Goal: Task Accomplishment & Management: Complete application form

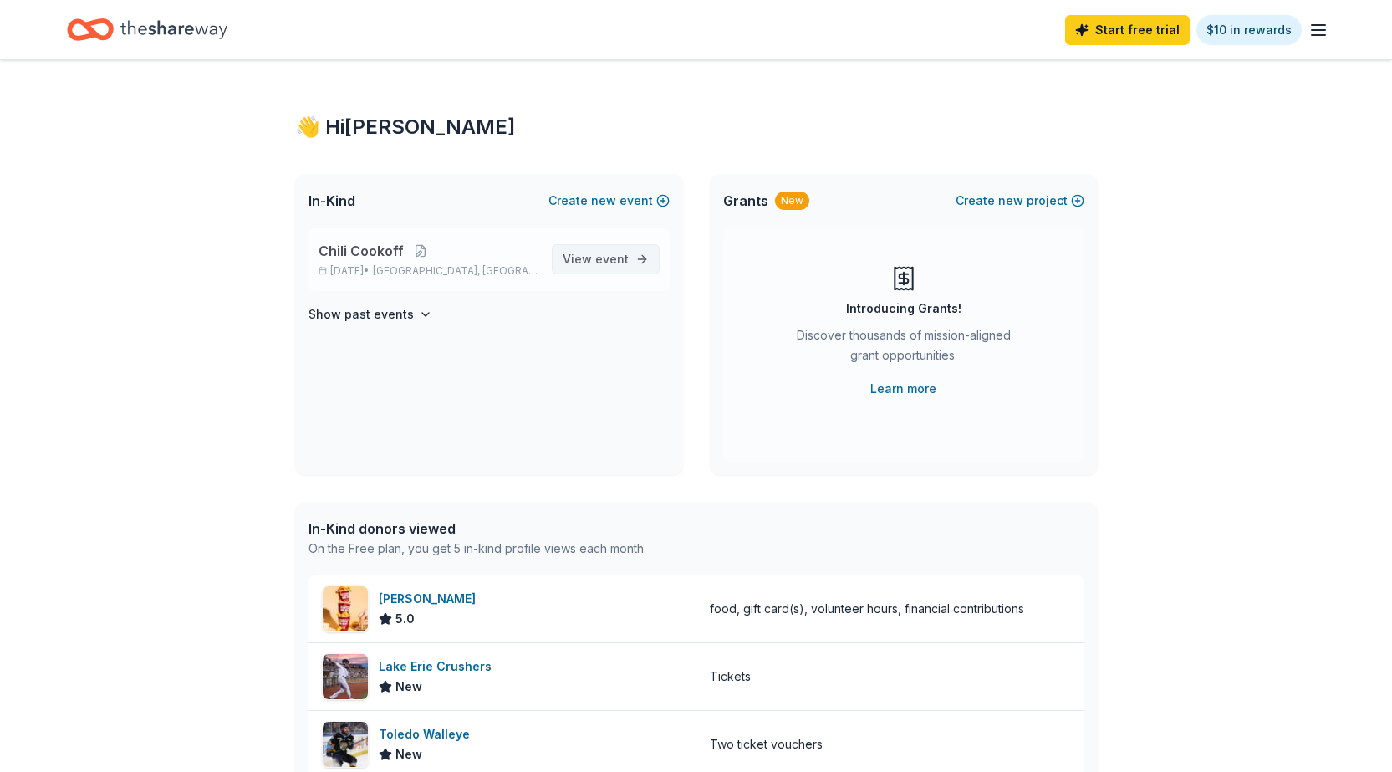
click at [607, 256] on span "event" at bounding box center [611, 259] width 33 height 14
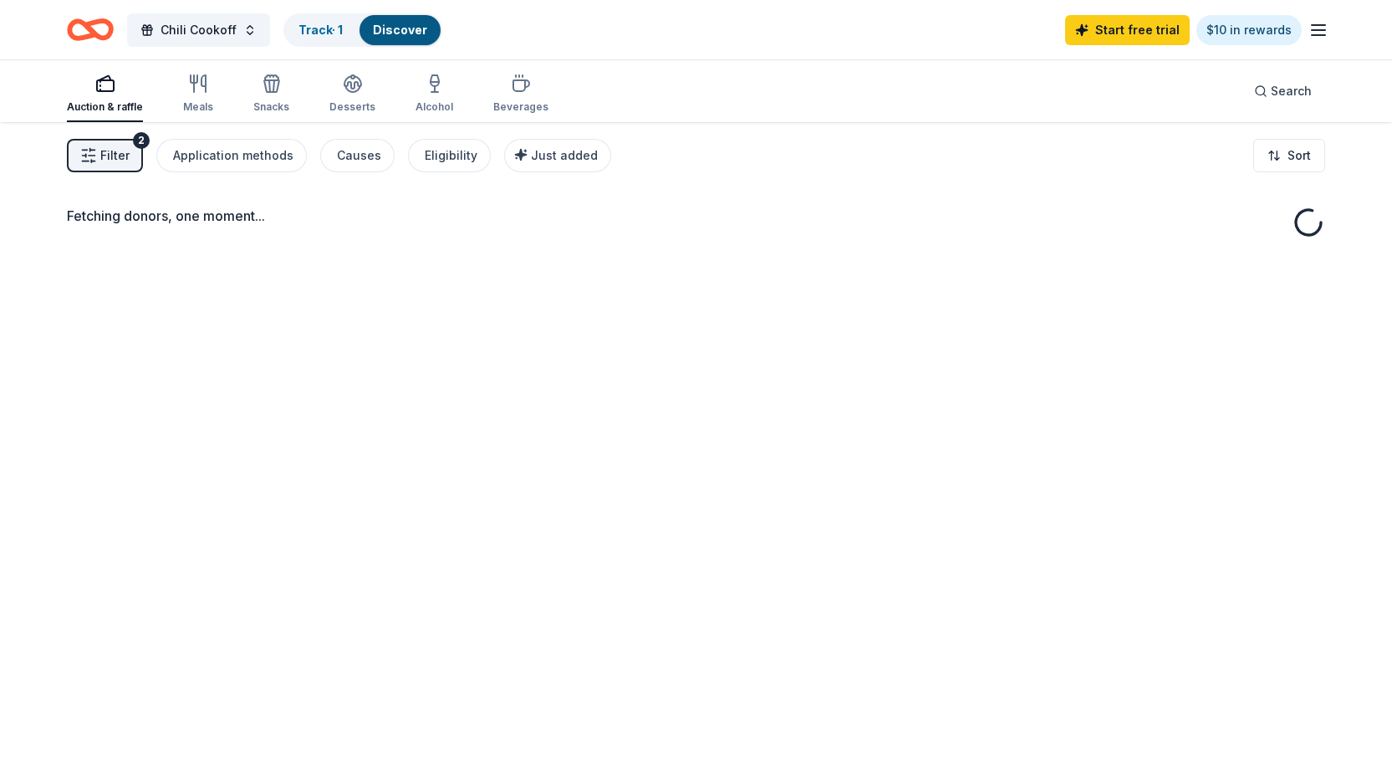
click at [105, 150] on span "Filter" at bounding box center [114, 155] width 29 height 20
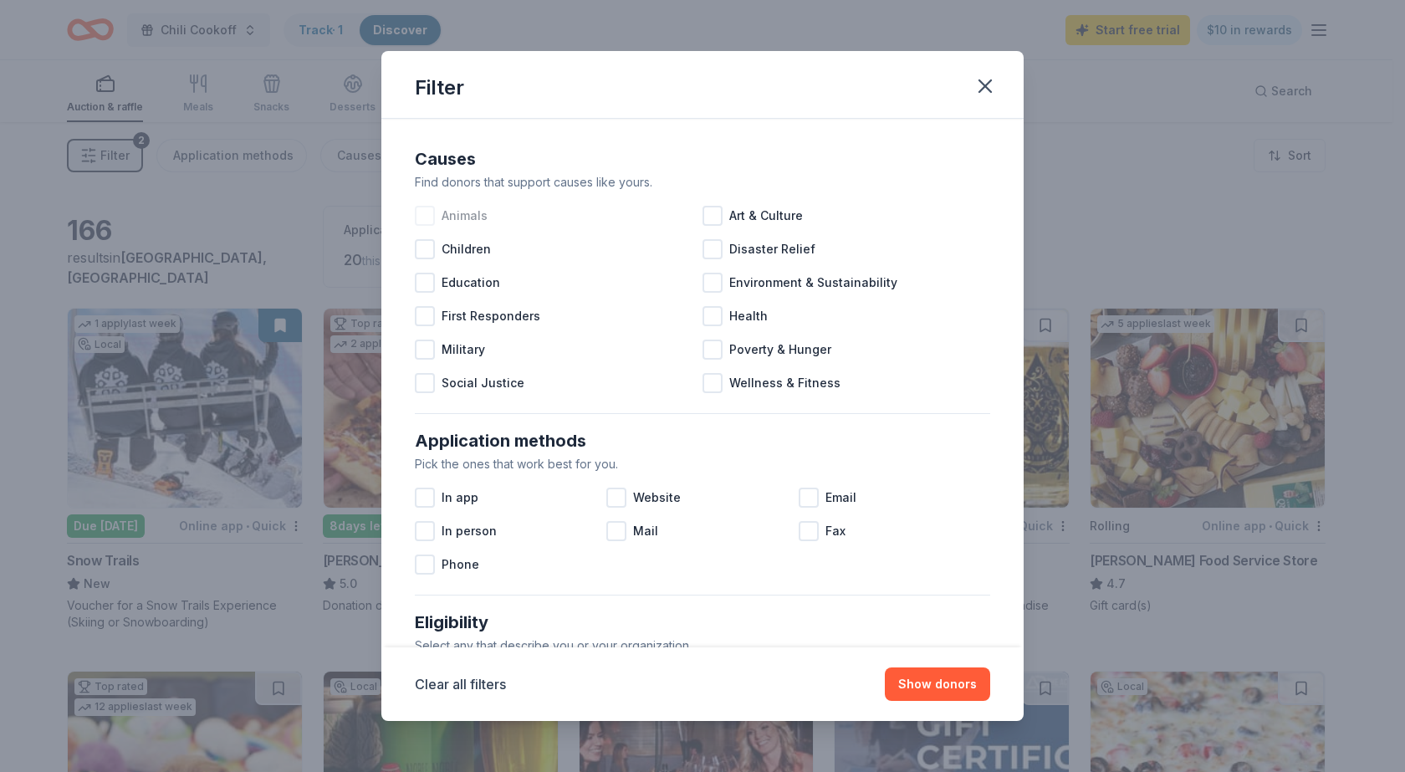
click at [425, 212] on div at bounding box center [425, 216] width 20 height 20
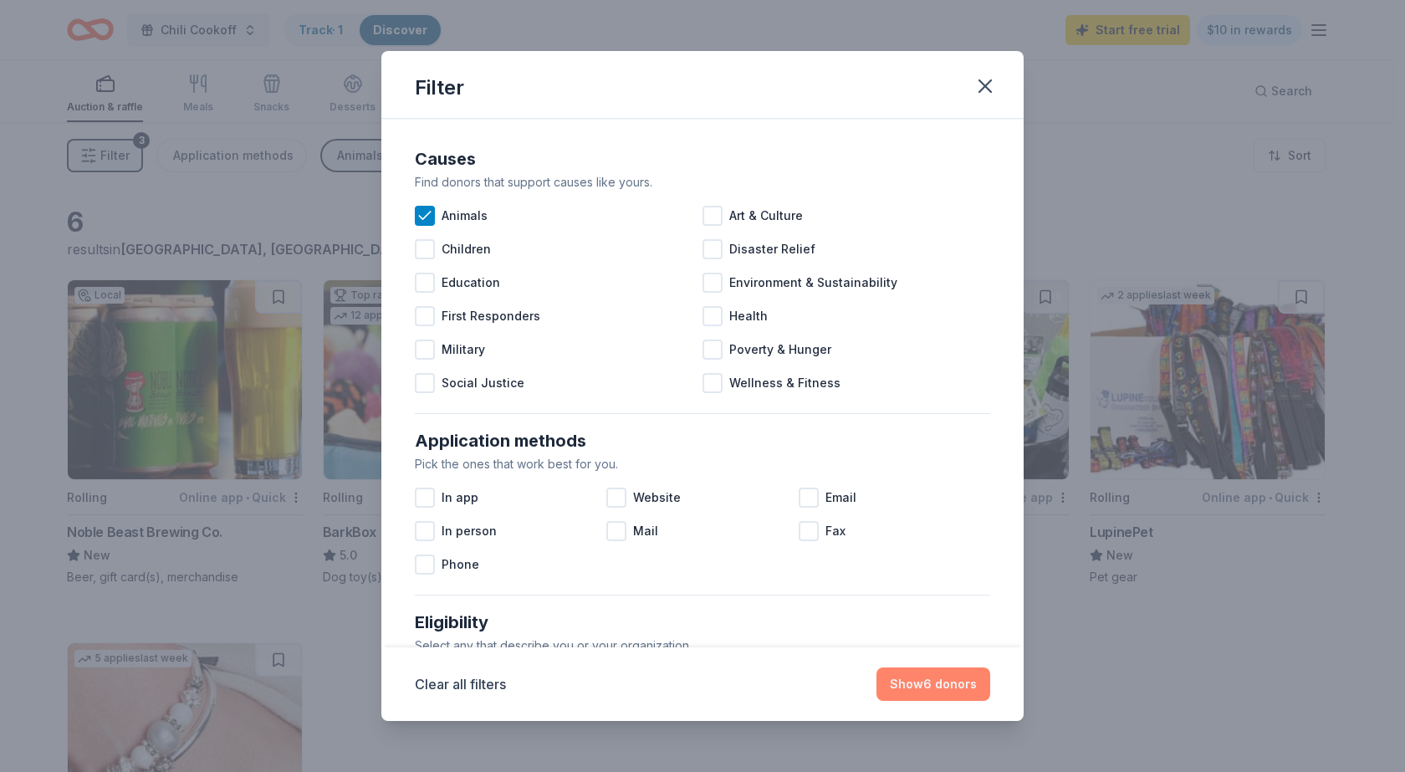
click at [936, 681] on button "Show 6 donors" at bounding box center [933, 683] width 114 height 33
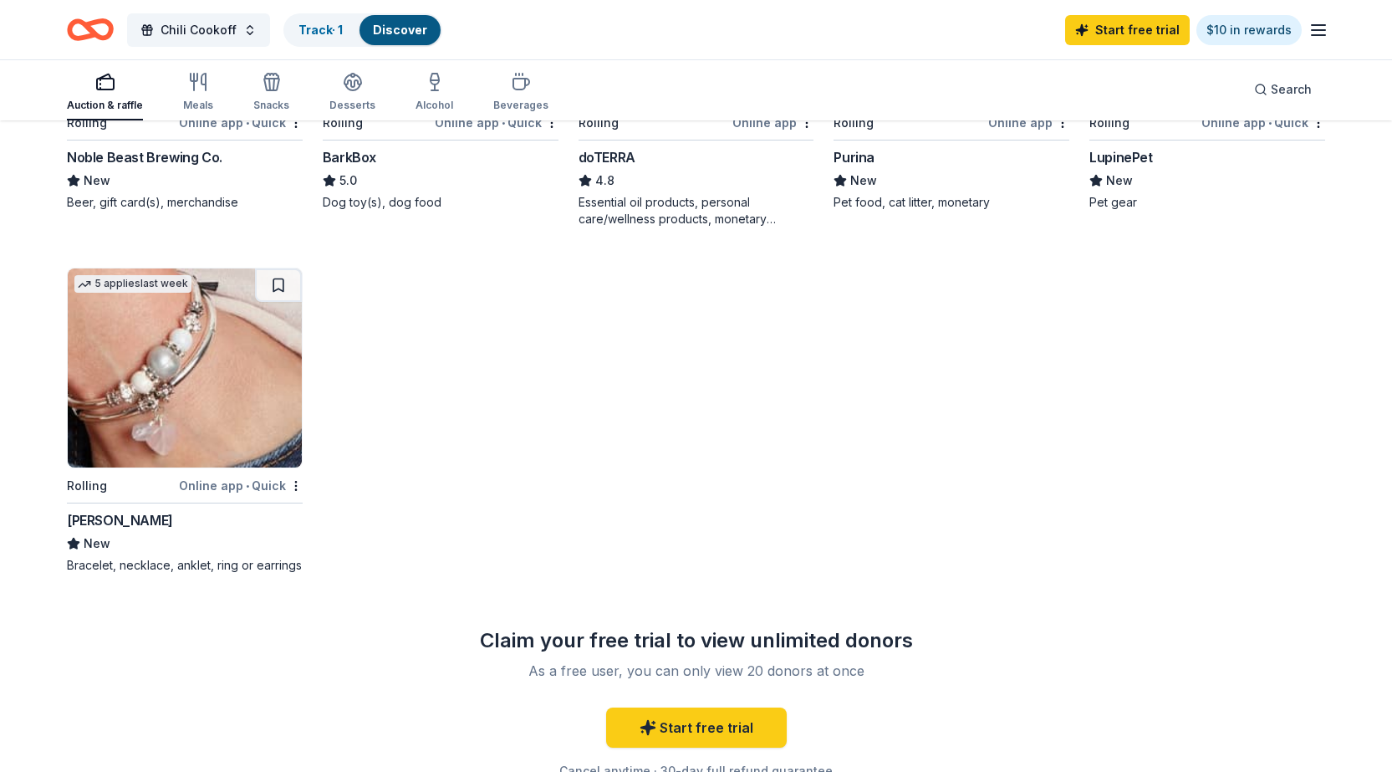
scroll to position [418, 0]
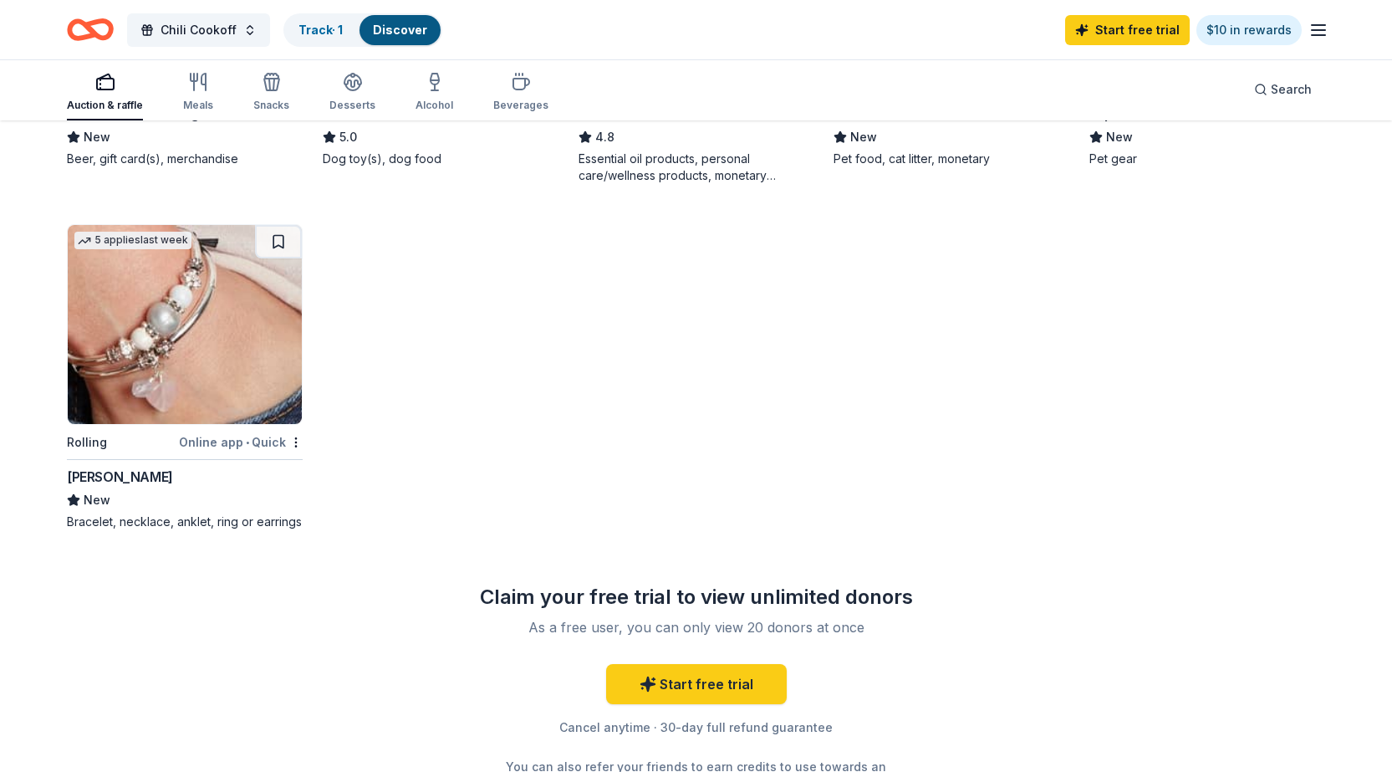
click at [173, 385] on img at bounding box center [185, 324] width 234 height 199
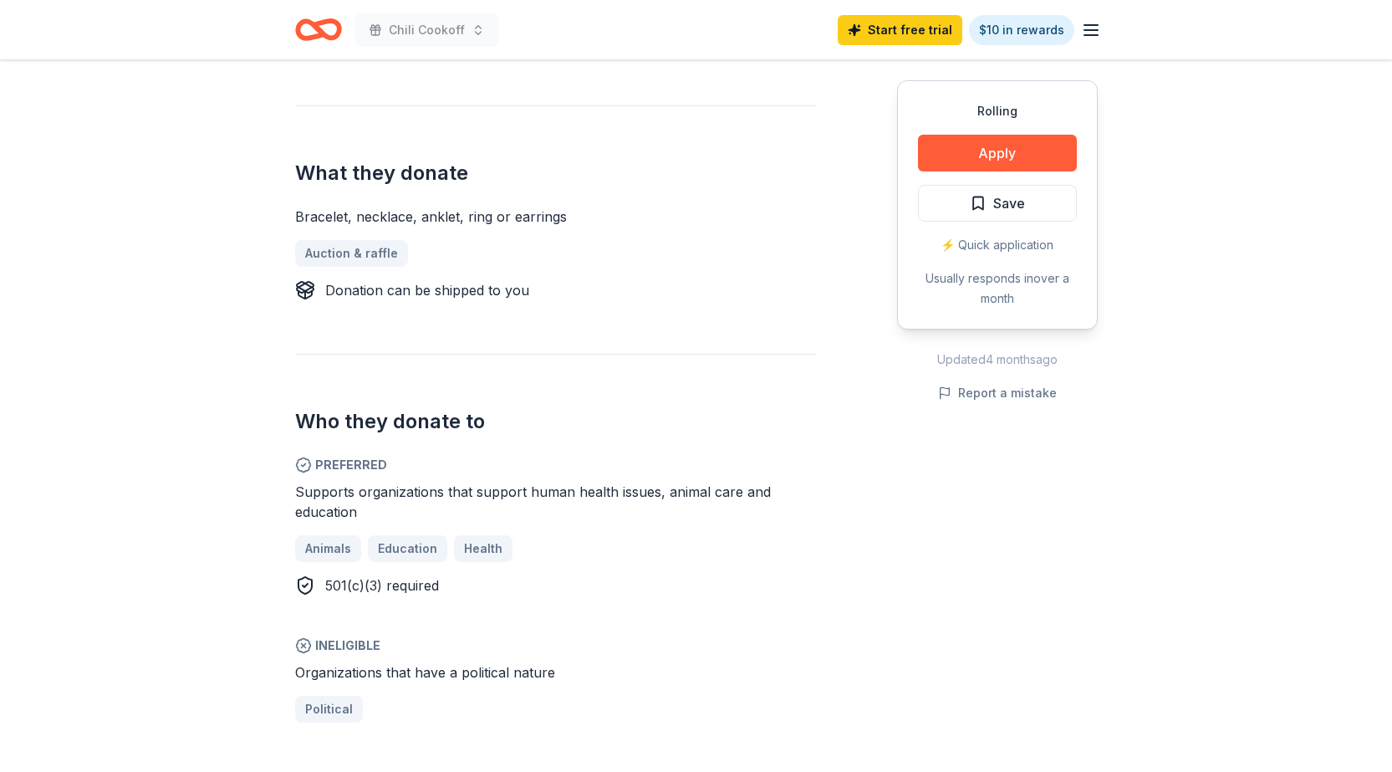
scroll to position [585, 0]
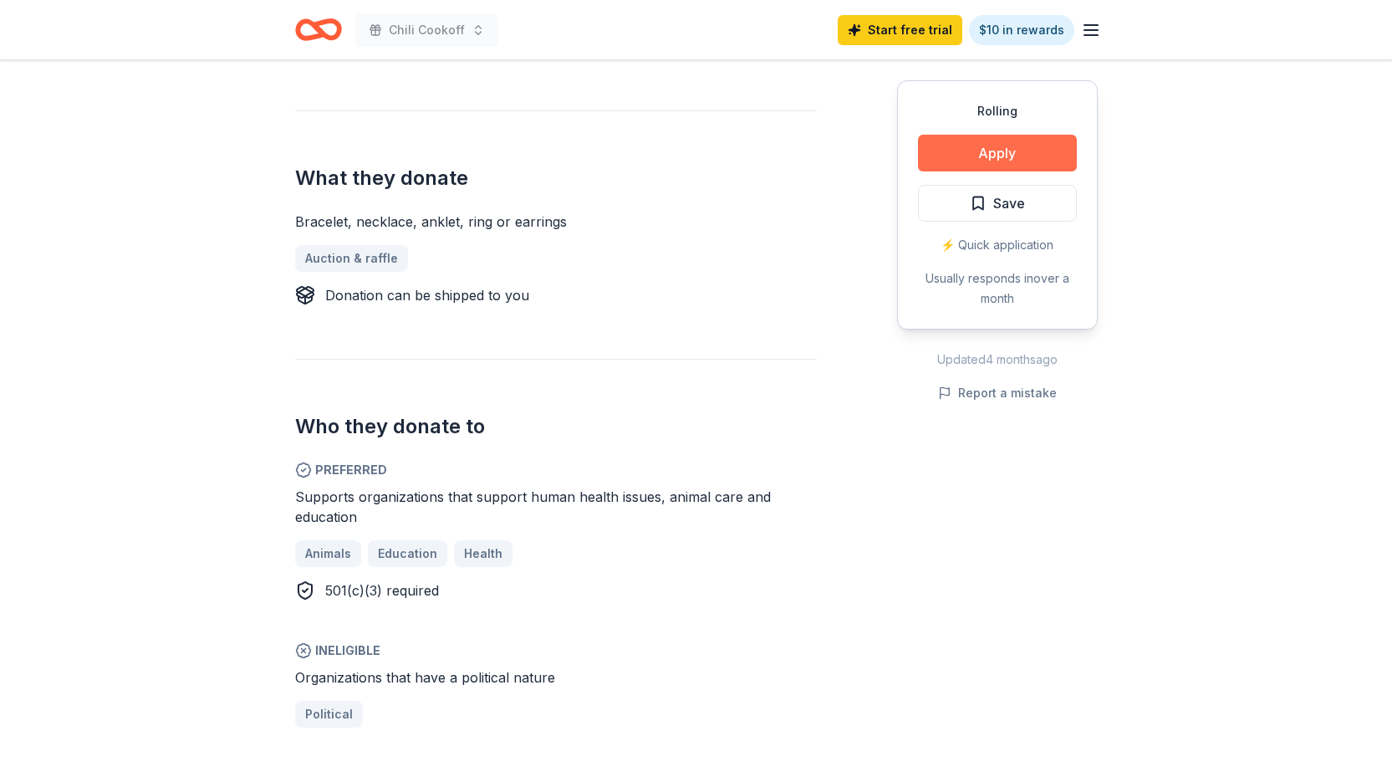
click at [1031, 151] on button "Apply" at bounding box center [997, 153] width 159 height 37
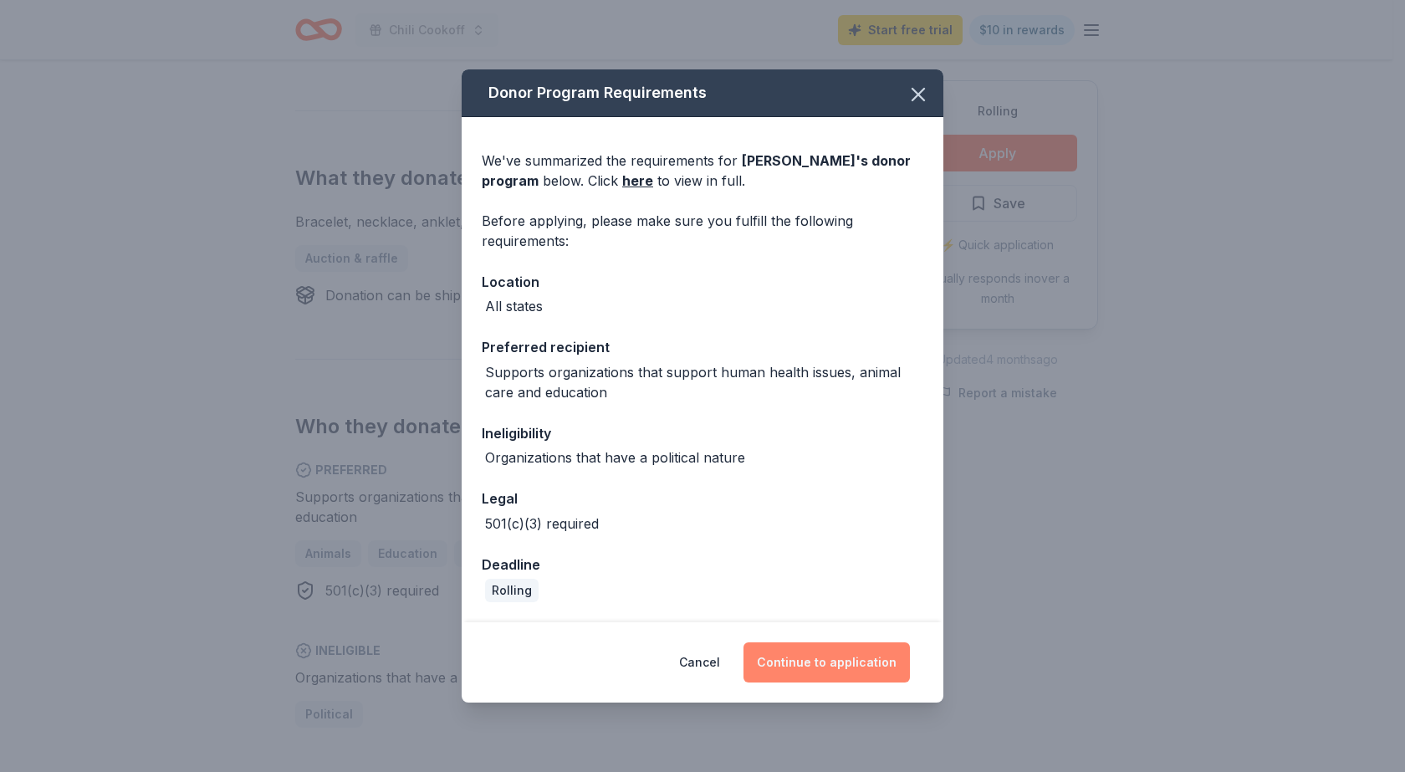
click at [803, 658] on button "Continue to application" at bounding box center [826, 662] width 166 height 40
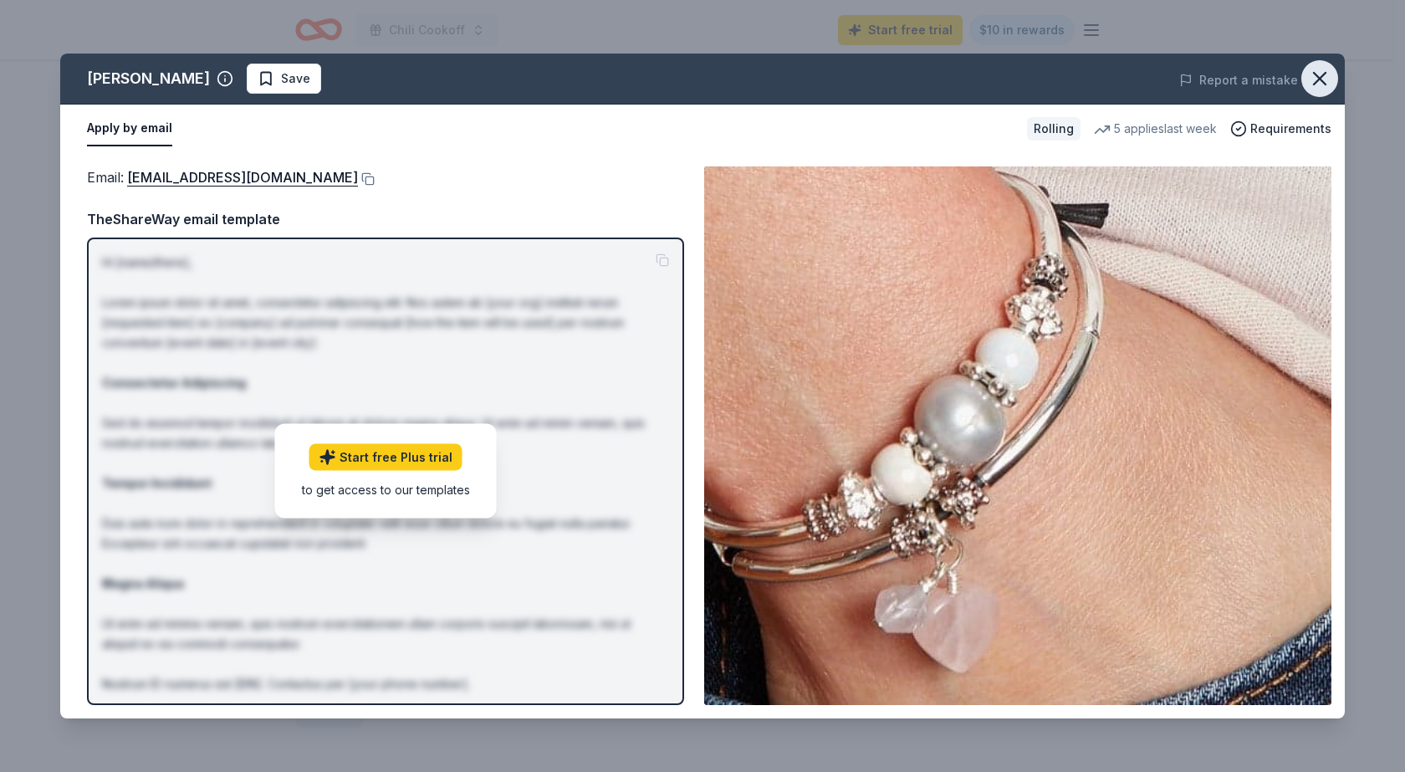
click at [1321, 78] on icon "button" at bounding box center [1319, 79] width 12 height 12
